Goal: Task Accomplishment & Management: Complete application form

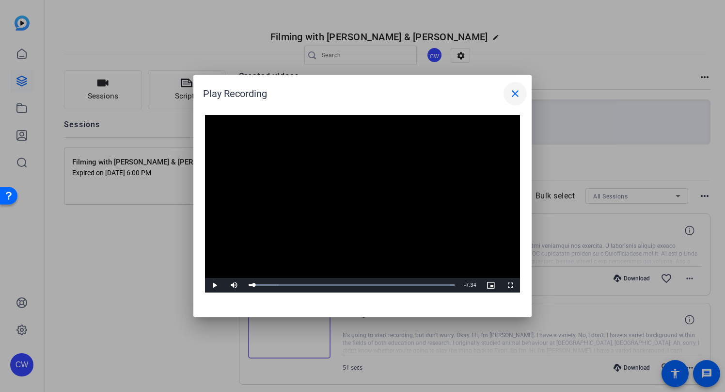
scroll to position [767, 0]
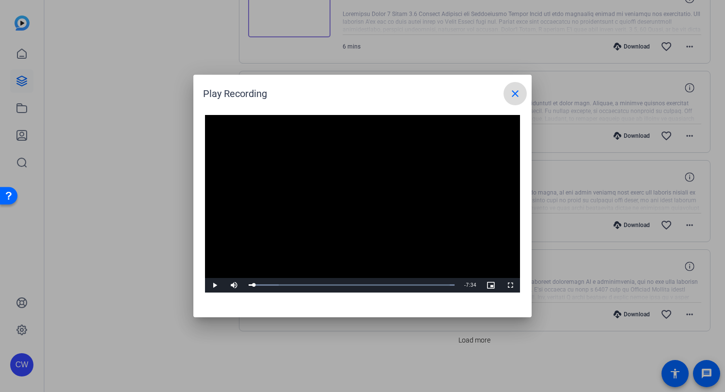
click at [515, 94] on mat-icon "close" at bounding box center [516, 94] width 12 height 12
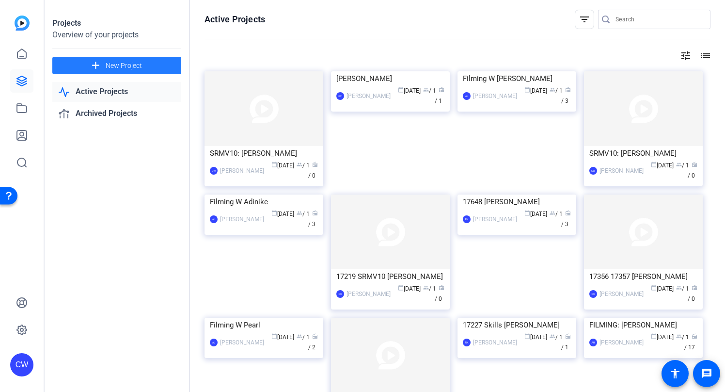
click at [130, 64] on span "New Project" at bounding box center [124, 66] width 36 height 10
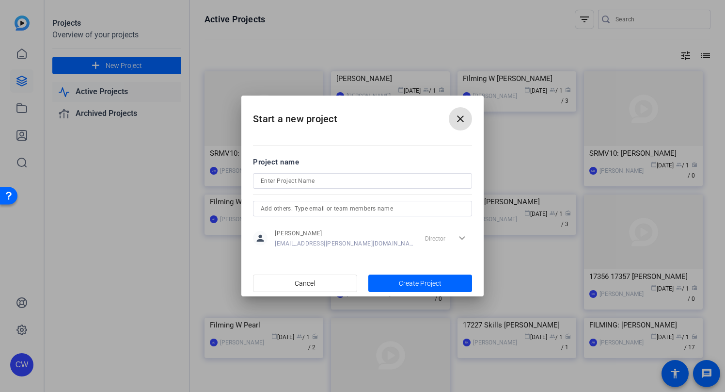
click at [277, 180] on input at bounding box center [363, 181] width 204 height 12
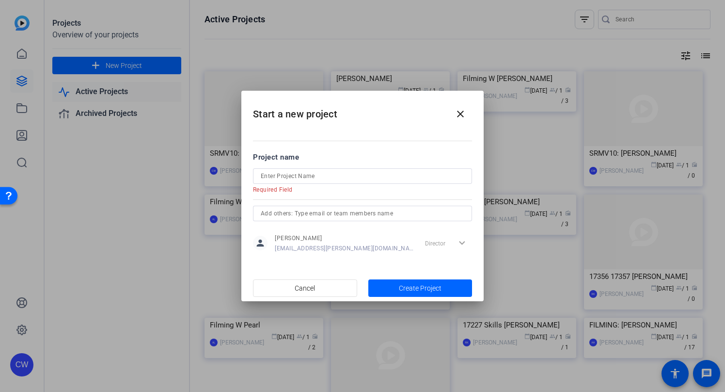
click at [361, 109] on h2 "Start a new project close" at bounding box center [362, 110] width 242 height 39
click at [271, 176] on input at bounding box center [363, 176] width 204 height 12
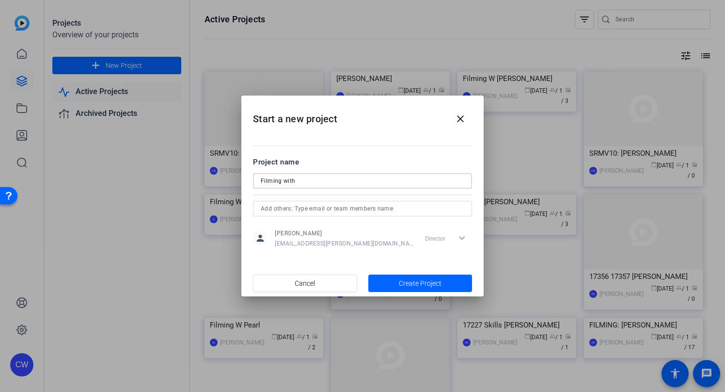
paste input "[PERSON_NAME]"
type input "Filming with [PERSON_NAME]"
click at [413, 280] on span "Create Project" at bounding box center [420, 283] width 43 height 10
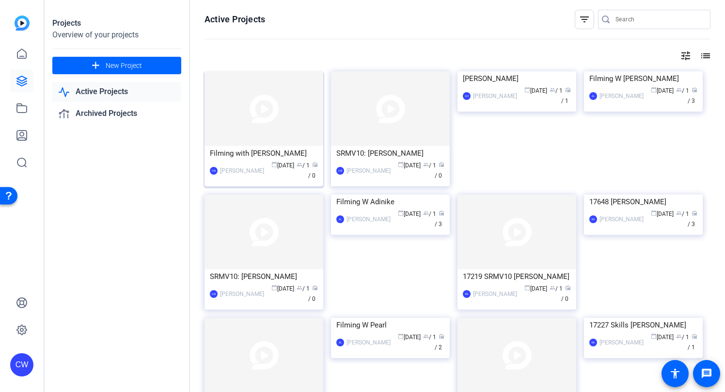
click at [284, 106] on img at bounding box center [264, 108] width 119 height 75
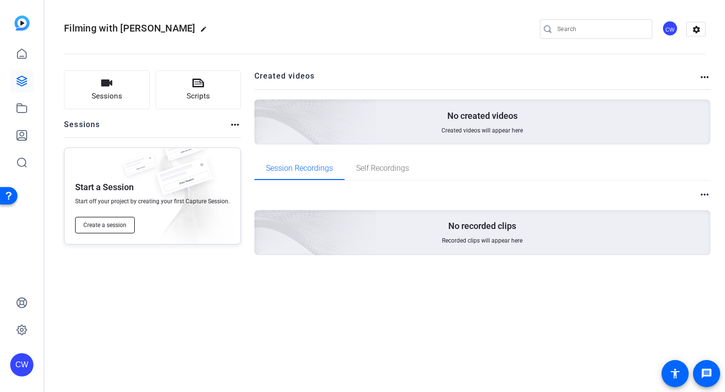
click at [118, 224] on span "Create a session" at bounding box center [104, 225] width 43 height 8
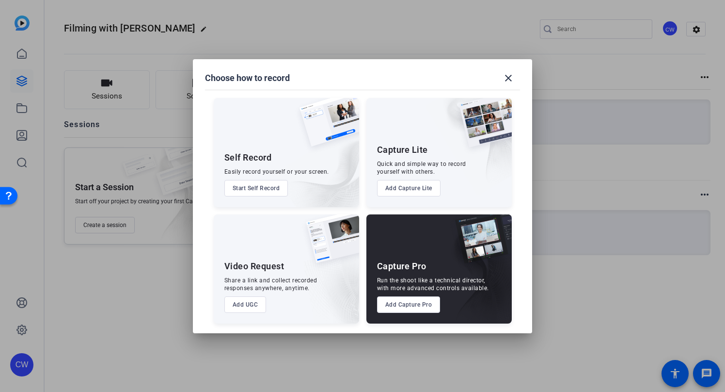
click at [417, 304] on button "Add Capture Pro" at bounding box center [409, 304] width 64 height 16
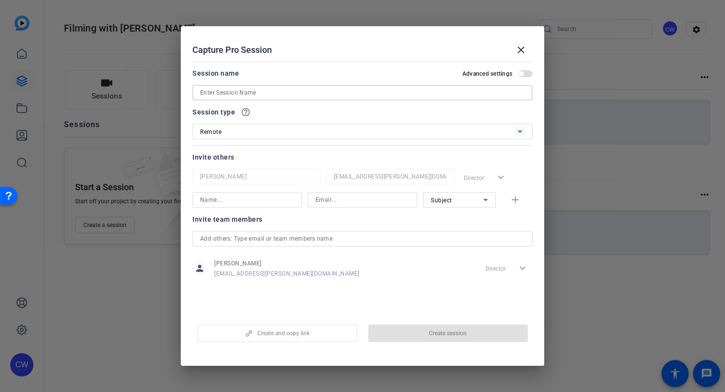
click at [204, 94] on input at bounding box center [362, 93] width 325 height 12
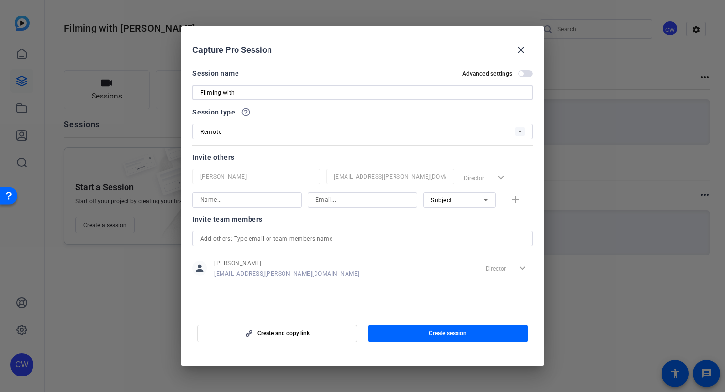
paste input "[PERSON_NAME]"
type input "Filming with [PERSON_NAME]"
click at [219, 200] on input at bounding box center [247, 200] width 94 height 12
paste input "[PERSON_NAME]"
type input "[PERSON_NAME]"
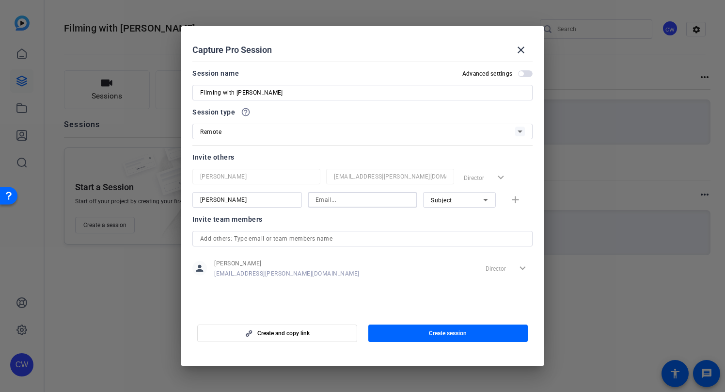
click at [326, 200] on input at bounding box center [363, 200] width 94 height 12
paste input "[EMAIL_ADDRESS][DOMAIN_NAME]"
type input "[EMAIL_ADDRESS][DOMAIN_NAME]"
click at [515, 201] on mat-icon "add" at bounding box center [516, 200] width 12 height 12
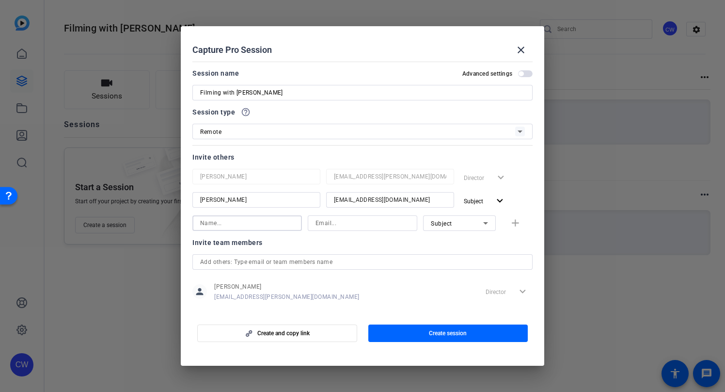
click at [202, 226] on input at bounding box center [247, 223] width 94 height 12
type input "[PERSON_NAME]"
click at [329, 226] on input at bounding box center [363, 223] width 94 height 12
paste input "[PERSON_NAME][EMAIL_ADDRESS][PERSON_NAME][DOMAIN_NAME]"
type input "[PERSON_NAME][EMAIL_ADDRESS][PERSON_NAME][DOMAIN_NAME]"
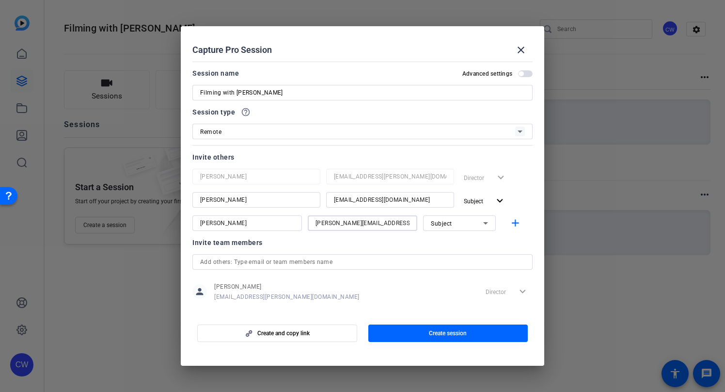
click at [483, 224] on icon at bounding box center [485, 223] width 5 height 2
click at [466, 258] on mat-option "Watcher" at bounding box center [454, 258] width 73 height 16
click at [510, 223] on mat-icon "add" at bounding box center [516, 223] width 12 height 12
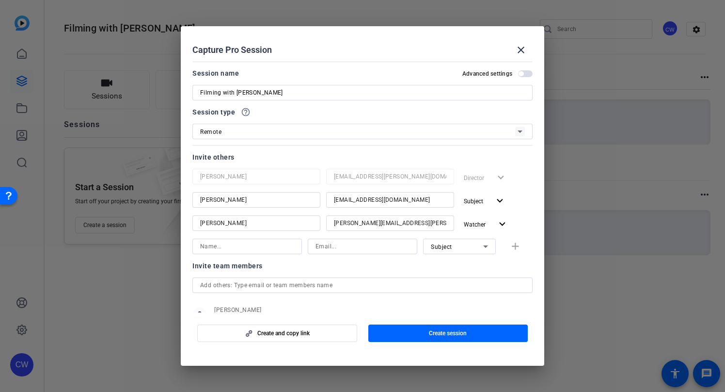
click at [232, 247] on input at bounding box center [247, 247] width 94 height 12
type input "[PERSON_NAME]"
click at [326, 248] on input at bounding box center [363, 247] width 94 height 12
paste input "[PERSON_NAME][EMAIL_ADDRESS][PERSON_NAME][DOMAIN_NAME]"
type input "[PERSON_NAME][EMAIL_ADDRESS][PERSON_NAME][DOMAIN_NAME]"
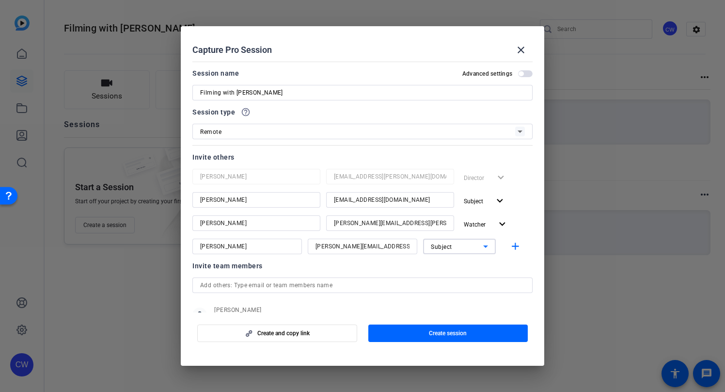
click at [483, 247] on icon at bounding box center [485, 246] width 5 height 2
click at [473, 265] on mat-option "Collaborator" at bounding box center [454, 266] width 73 height 16
click at [510, 245] on mat-icon "add" at bounding box center [516, 247] width 12 height 12
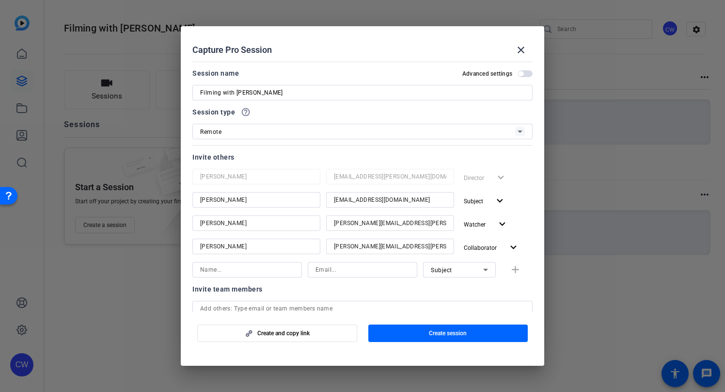
click at [521, 73] on span "button" at bounding box center [525, 73] width 15 height 7
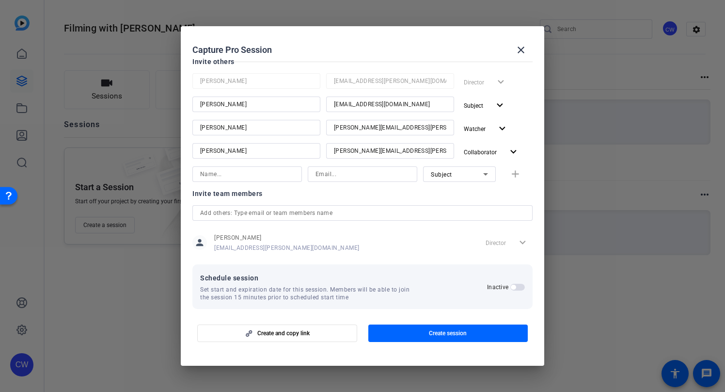
scroll to position [103, 0]
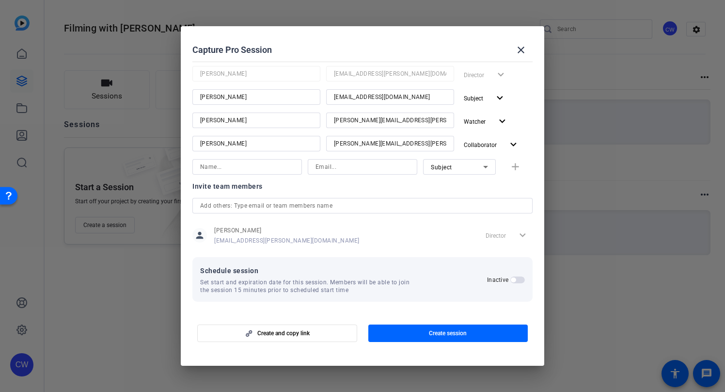
click at [514, 279] on span "button" at bounding box center [518, 279] width 15 height 7
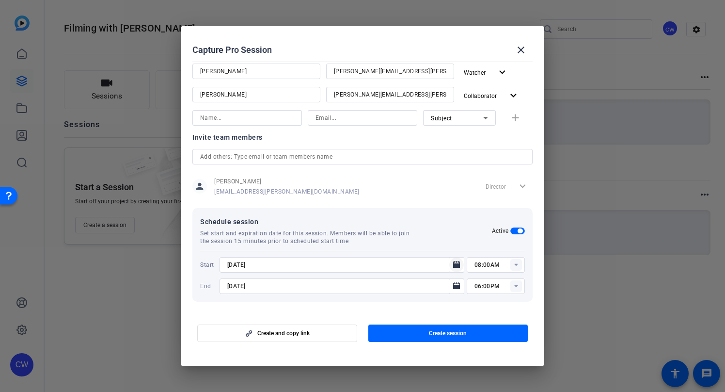
click at [453, 266] on icon "Open calendar" at bounding box center [456, 264] width 7 height 7
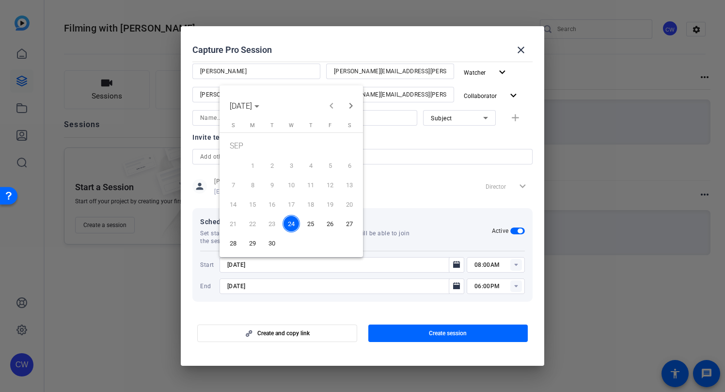
click at [310, 224] on span "25" at bounding box center [310, 223] width 17 height 17
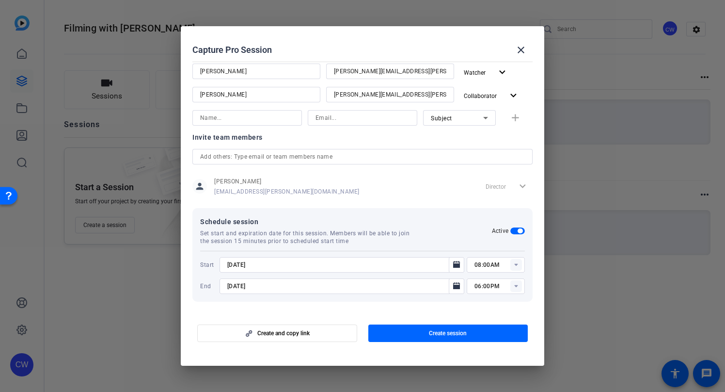
type input "[DATE]"
click at [512, 265] on rect at bounding box center [517, 265] width 12 height 12
click at [494, 244] on mat-option "09:30AM" at bounding box center [491, 247] width 58 height 16
type input "09:30AM"
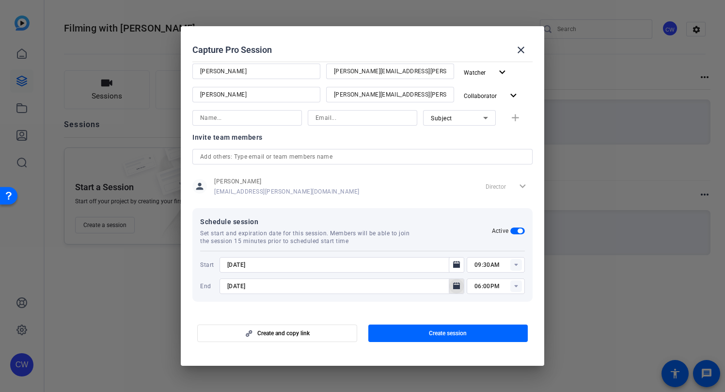
click at [453, 285] on icon "Open calendar" at bounding box center [456, 285] width 7 height 7
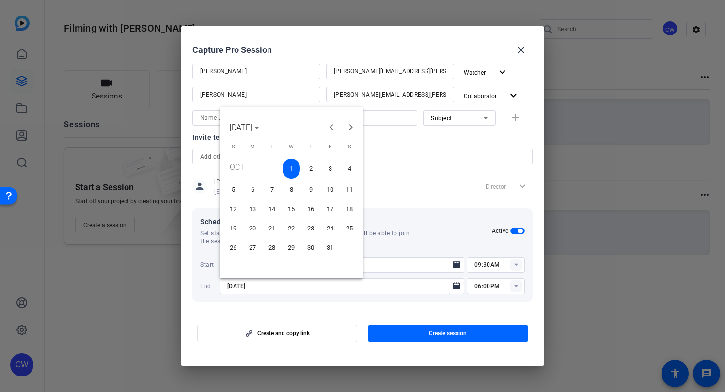
click at [312, 208] on span "16" at bounding box center [310, 208] width 17 height 17
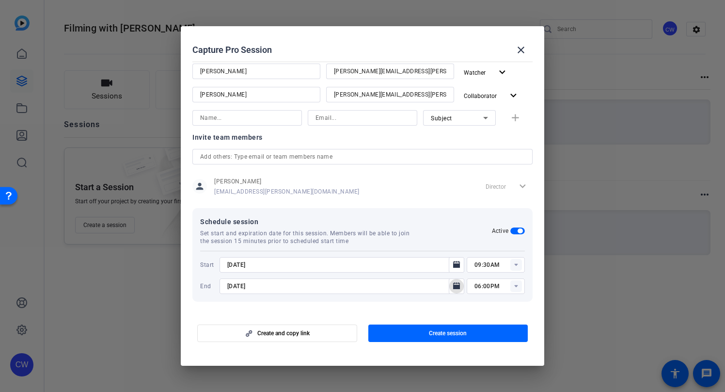
click at [453, 285] on icon "Open calendar" at bounding box center [456, 285] width 7 height 7
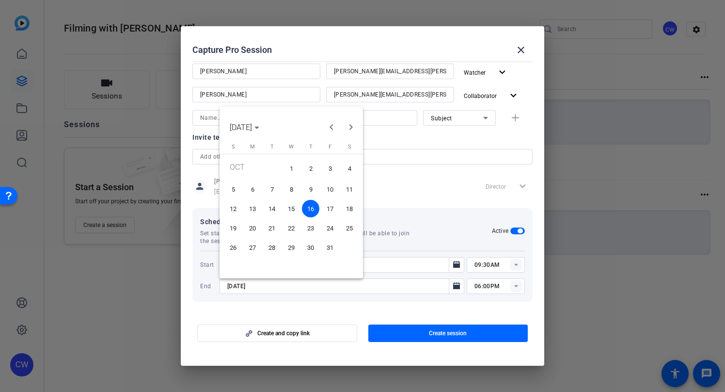
click at [330, 208] on span "17" at bounding box center [330, 208] width 17 height 17
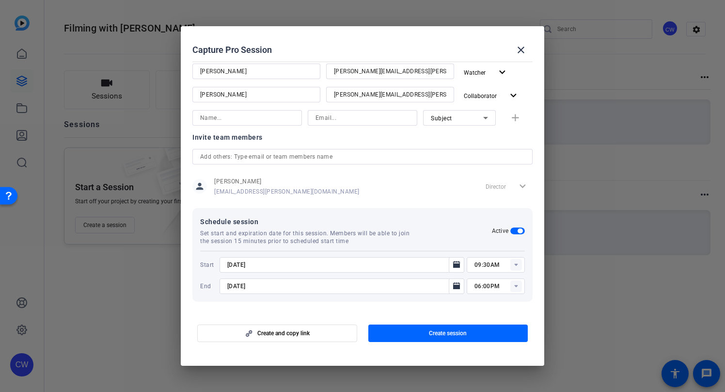
type input "[DATE]"
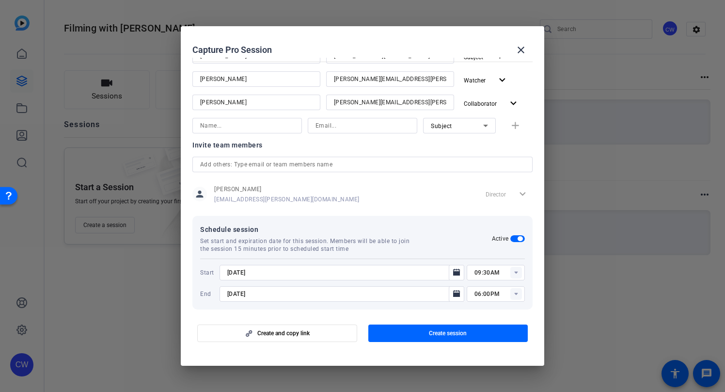
scroll to position [152, 0]
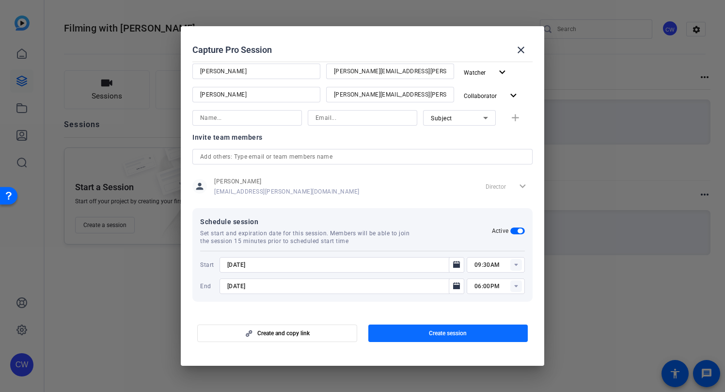
click at [450, 335] on span "Create session" at bounding box center [448, 333] width 38 height 8
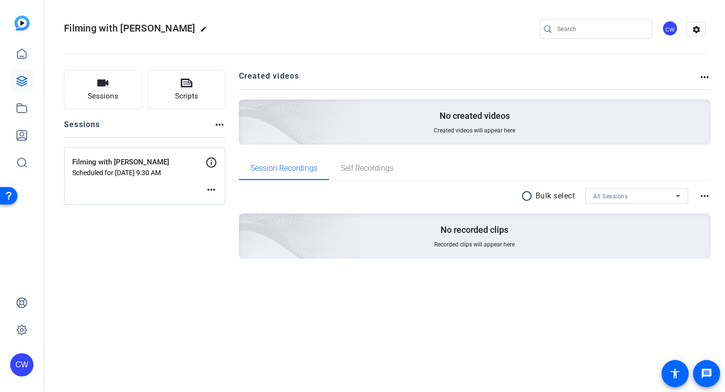
click at [210, 189] on mat-icon "more_horiz" at bounding box center [212, 190] width 12 height 12
click at [220, 203] on span "Edit Session" at bounding box center [235, 204] width 44 height 12
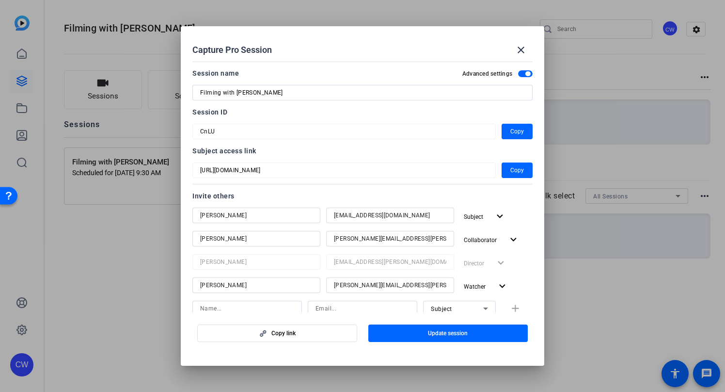
click at [194, 171] on mat-form-field "[URL][DOMAIN_NAME]" at bounding box center [345, 170] width 304 height 16
click at [193, 131] on mat-form-field "CnLU" at bounding box center [345, 132] width 304 height 16
click at [498, 110] on div at bounding box center [363, 105] width 340 height 11
click at [521, 51] on mat-icon "close" at bounding box center [521, 50] width 12 height 12
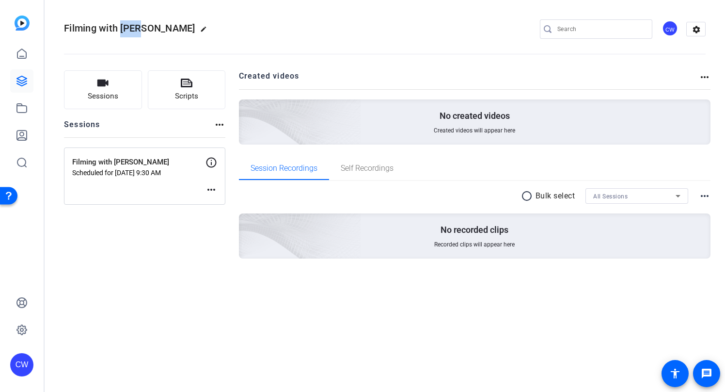
drag, startPoint x: 141, startPoint y: 29, endPoint x: 122, endPoint y: 29, distance: 18.9
click at [122, 29] on span "Filming with [PERSON_NAME]" at bounding box center [129, 28] width 131 height 12
copy span "Gávi"
click at [176, 281] on div "Sessions Scripts Sessions more_horiz Filming with [PERSON_NAME] Scheduled for […" at bounding box center [144, 179] width 161 height 219
